Goal: Use online tool/utility: Utilize a website feature to perform a specific function

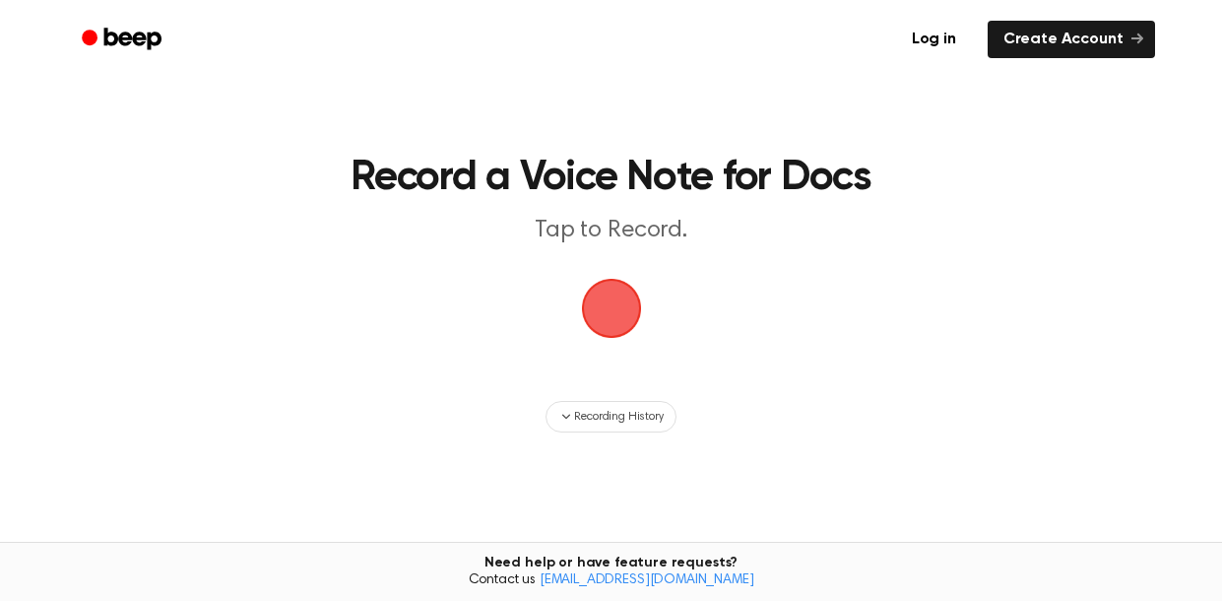
click at [637, 318] on span "button" at bounding box center [611, 308] width 76 height 76
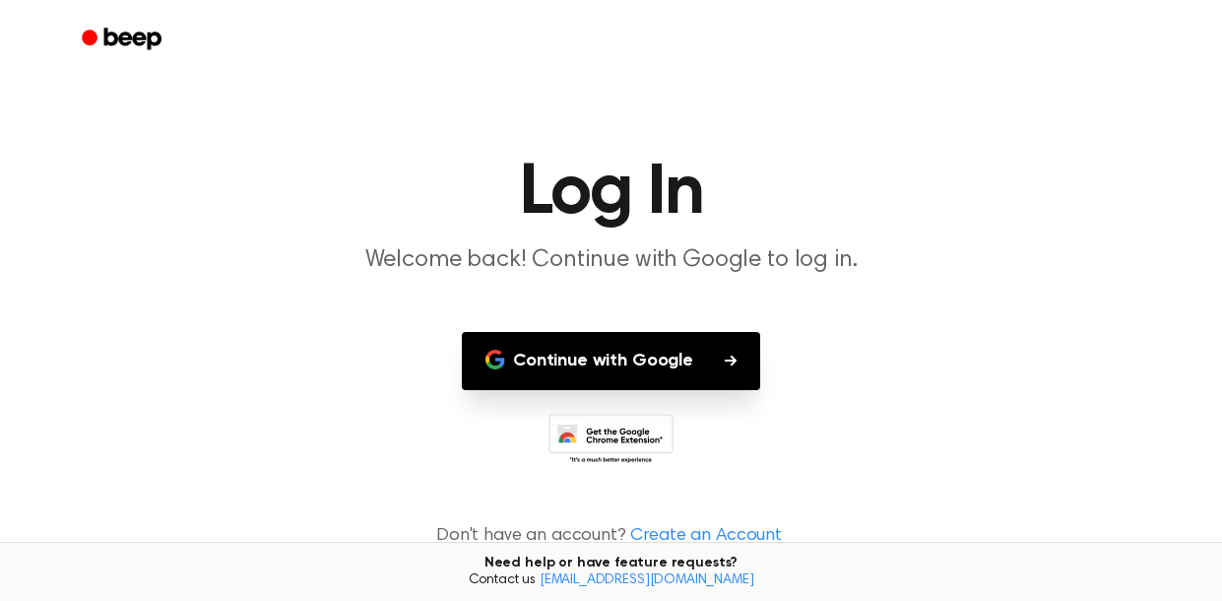
click at [685, 379] on button "Continue with Google" at bounding box center [611, 361] width 298 height 58
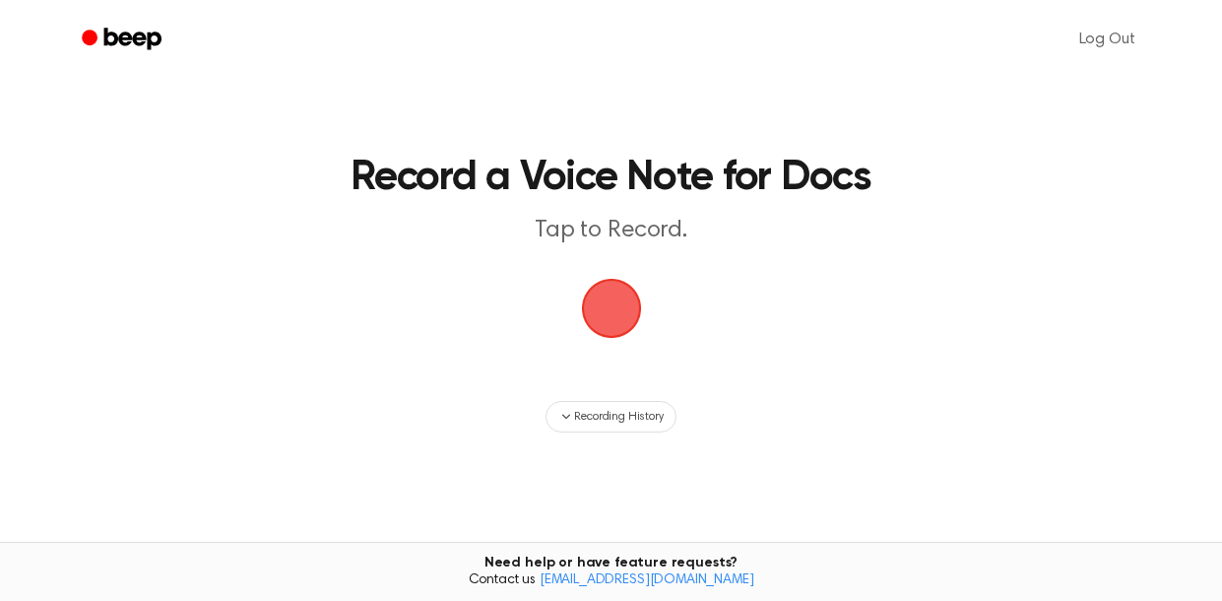
click at [600, 312] on span "button" at bounding box center [610, 308] width 67 height 67
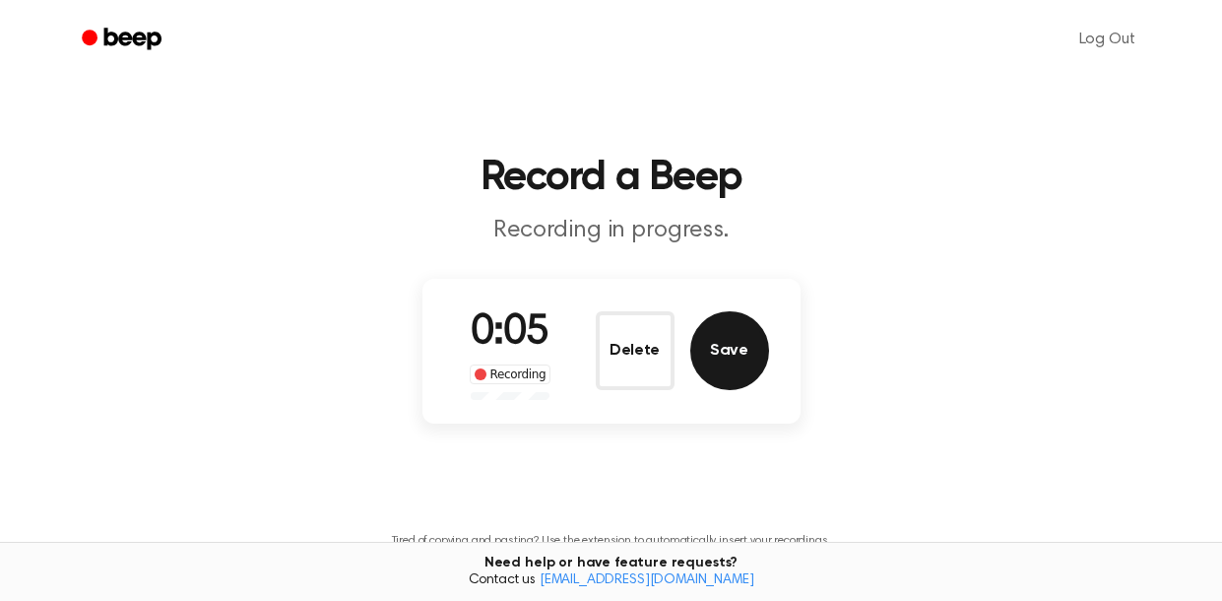
click at [712, 363] on button "Save" at bounding box center [729, 350] width 79 height 79
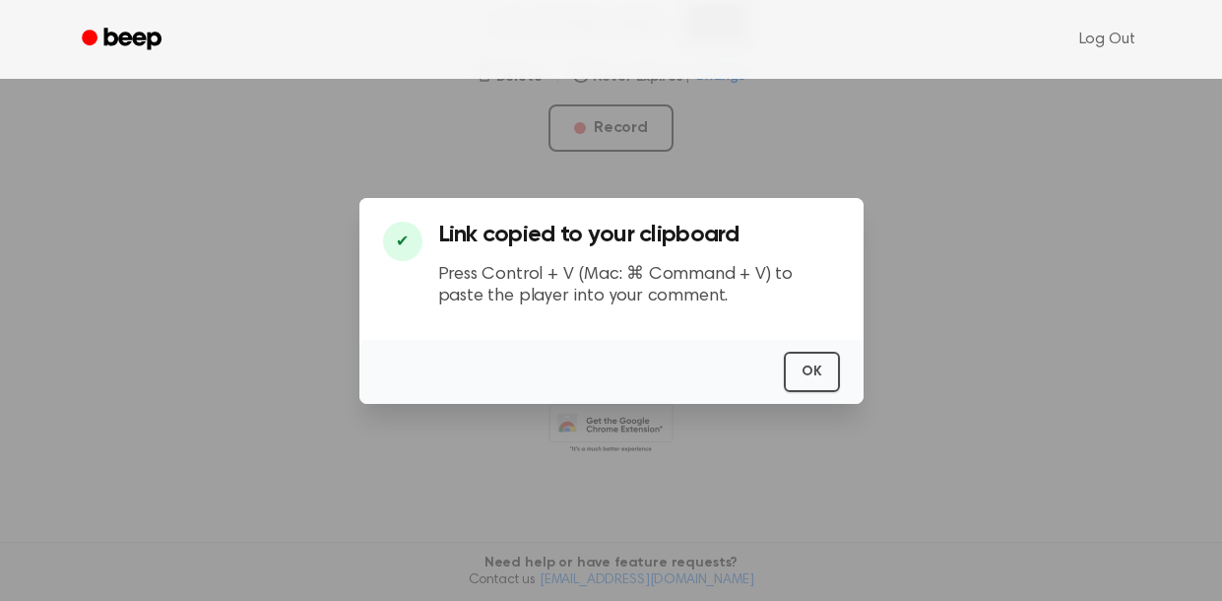
scroll to position [424, 0]
click at [804, 372] on button "OK" at bounding box center [812, 371] width 56 height 40
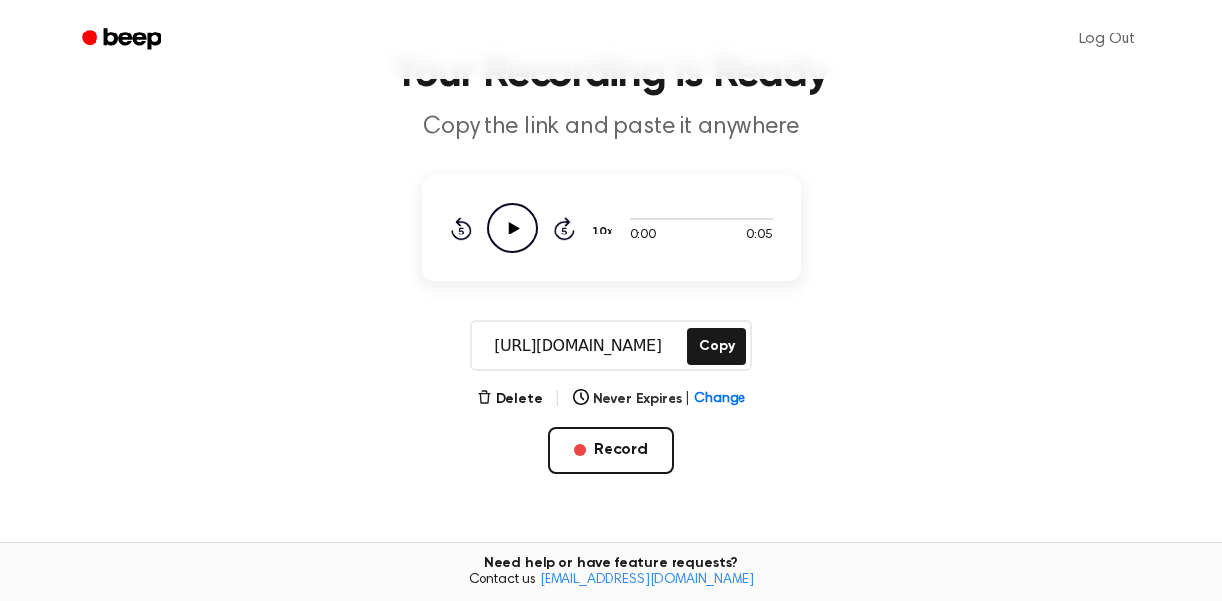
scroll to position [111, 0]
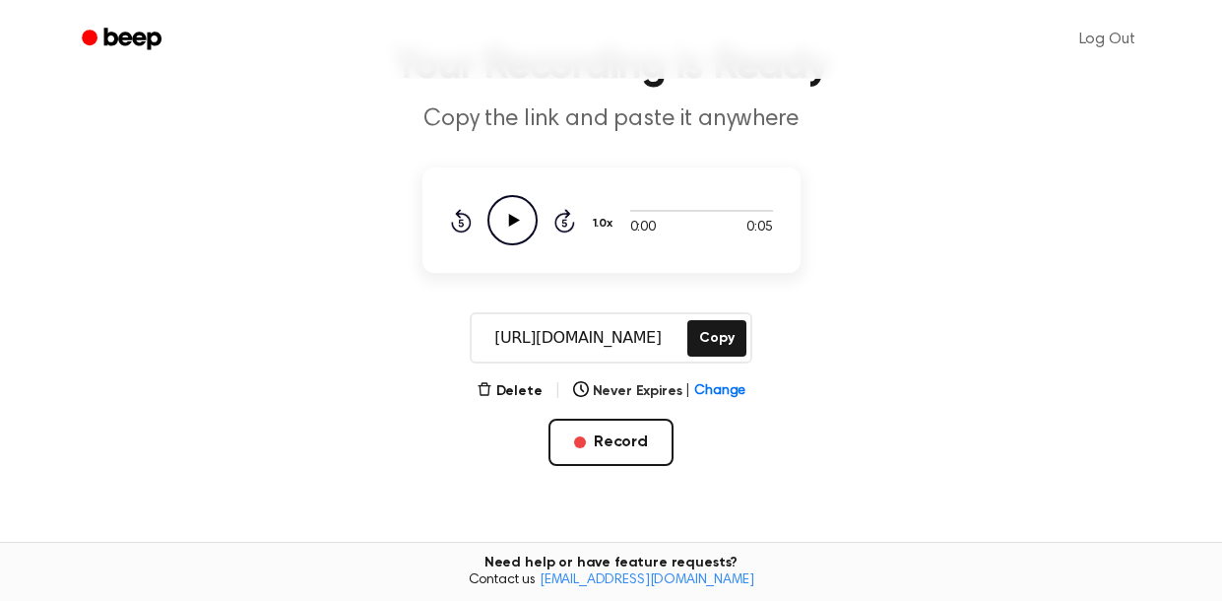
click at [510, 244] on div "0:00 0:05 1.0x Rewind 5 seconds Play Audio Skip 5 seconds" at bounding box center [611, 219] width 378 height 105
click at [513, 238] on icon "Play Audio" at bounding box center [512, 220] width 50 height 50
click at [651, 453] on button "Record" at bounding box center [610, 441] width 125 height 47
